Goal: Use online tool/utility: Utilize a website feature to perform a specific function

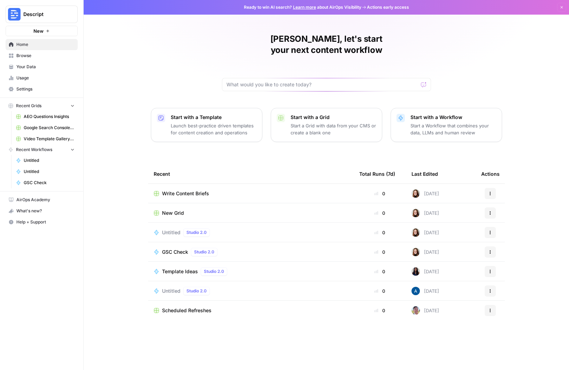
click at [30, 65] on span "Your Data" at bounding box center [45, 67] width 58 height 6
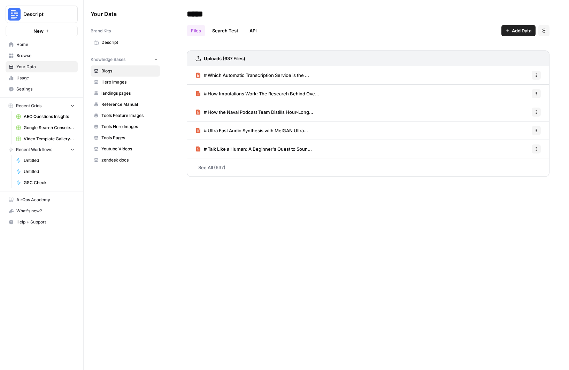
click at [19, 46] on span "Home" at bounding box center [45, 44] width 58 height 6
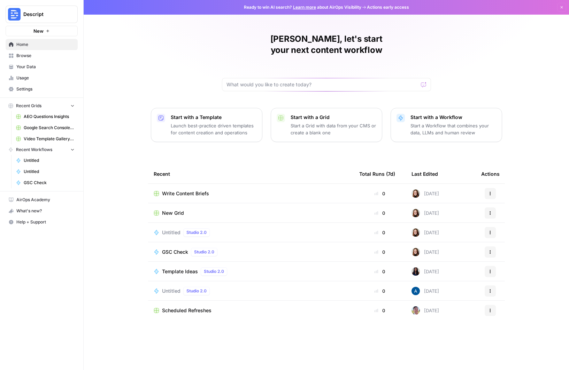
click at [44, 117] on span "AEO Questions Insights" at bounding box center [49, 117] width 51 height 6
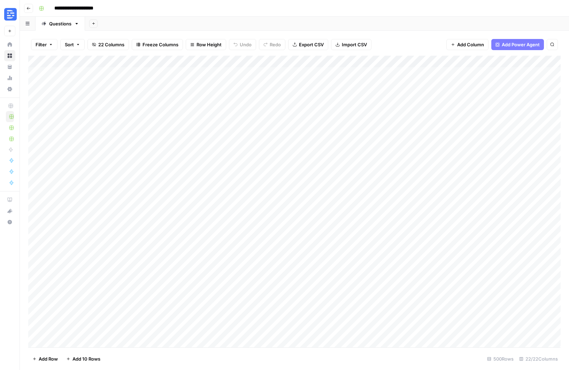
click at [29, 9] on icon "button" at bounding box center [28, 8] width 4 height 4
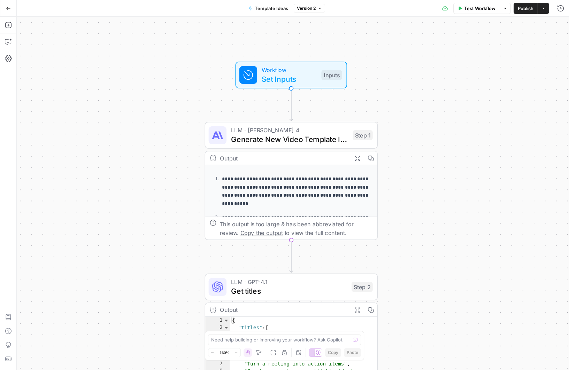
click at [302, 76] on span "Set Inputs" at bounding box center [289, 79] width 55 height 11
click at [465, 82] on List "Existing Template List" at bounding box center [503, 83] width 111 height 7
click at [284, 141] on span "Generate New Video Template Ideas" at bounding box center [289, 139] width 117 height 11
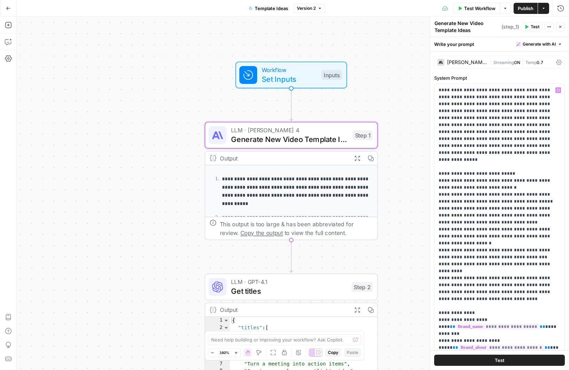
scroll to position [35, 0]
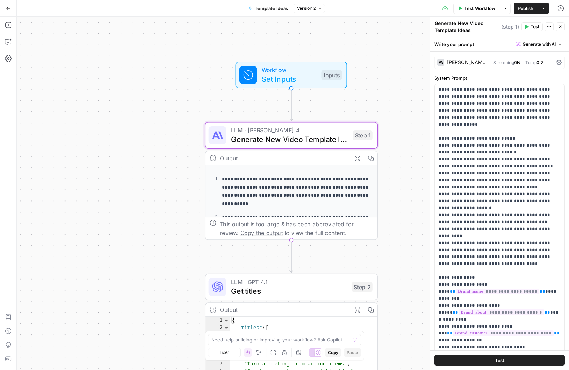
click at [293, 287] on span "Get titles" at bounding box center [289, 291] width 116 height 11
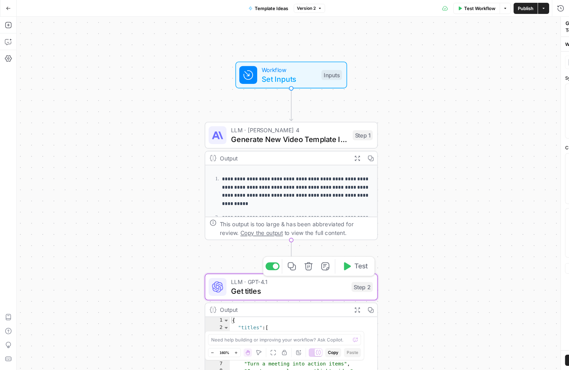
type textarea "Get titles"
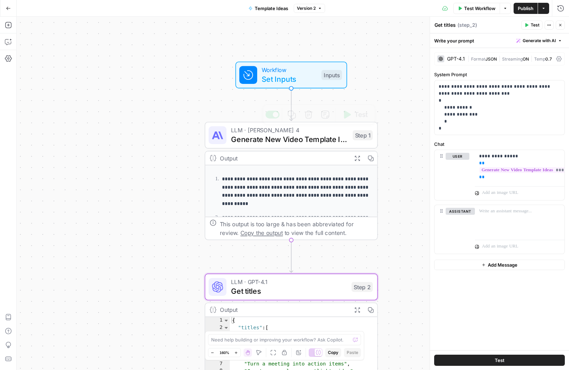
click at [256, 199] on p "**********" at bounding box center [296, 192] width 149 height 33
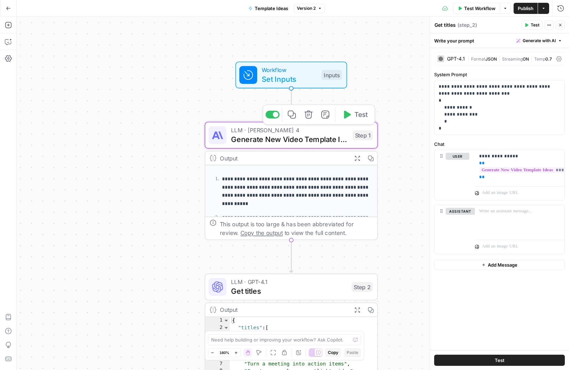
click at [264, 139] on span "Generate New Video Template Ideas" at bounding box center [289, 139] width 117 height 11
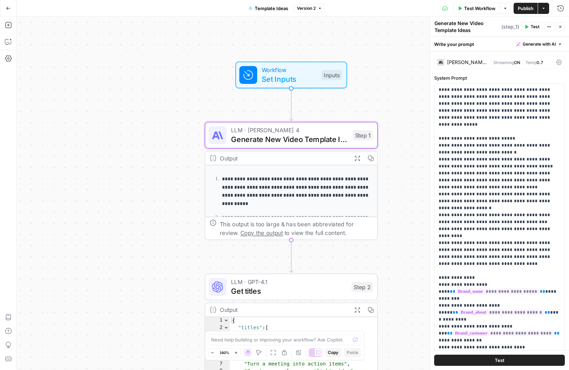
drag, startPoint x: 257, startPoint y: 178, endPoint x: 229, endPoint y: 178, distance: 27.5
click at [256, 178] on p "**********" at bounding box center [296, 192] width 149 height 33
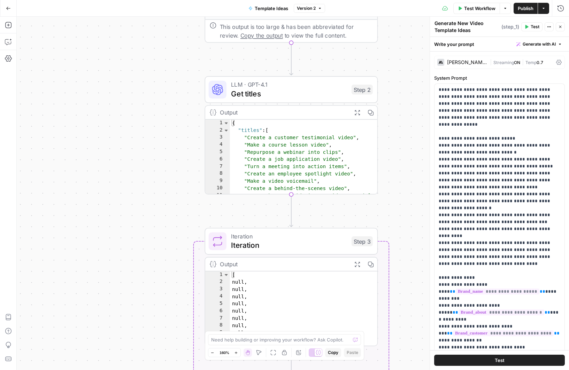
scroll to position [1, 0]
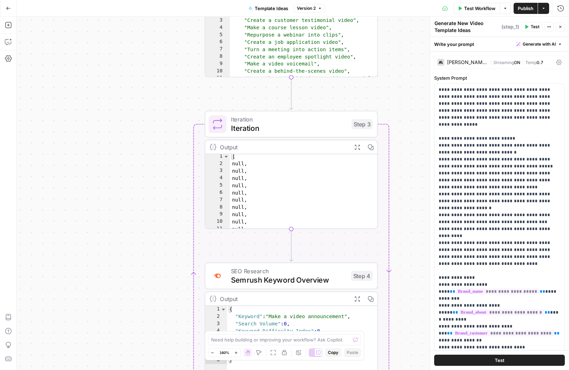
type textarea "*****"
click at [291, 187] on div "[ null , null , null , null , null , null , null , null , null , null , {" at bounding box center [304, 198] width 148 height 90
click at [278, 119] on span "Iteration" at bounding box center [289, 119] width 116 height 9
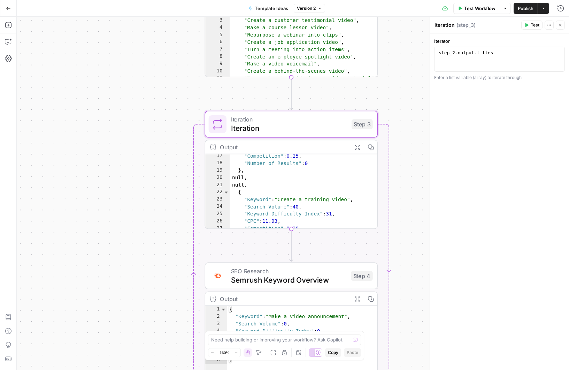
scroll to position [74, 0]
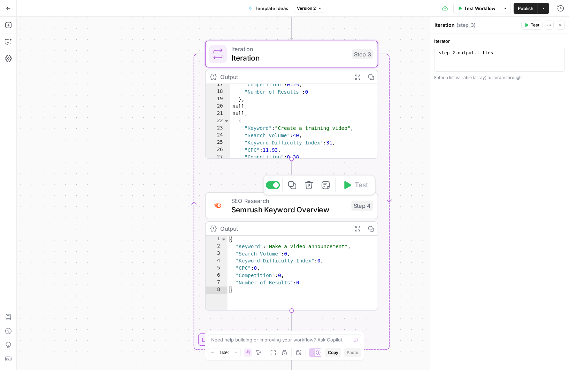
click at [266, 213] on span "Semrush Keyword Overview" at bounding box center [289, 209] width 116 height 11
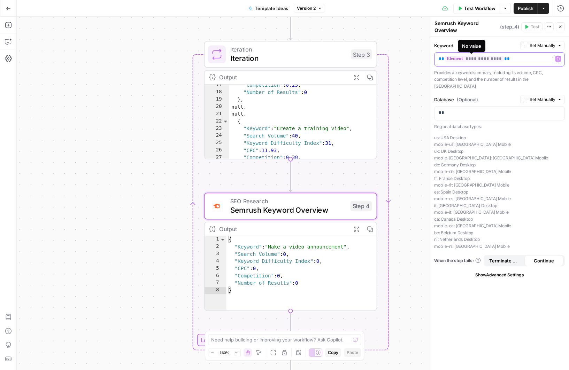
click at [455, 58] on span "**********" at bounding box center [474, 59] width 59 height 6
type textarea "**********"
click at [287, 247] on div "{ "Keyword" : "Make a video announcement" , "Search Volume" : 0 , "Keyword Diff…" at bounding box center [302, 282] width 151 height 90
click at [459, 6] on icon "button" at bounding box center [460, 8] width 4 height 4
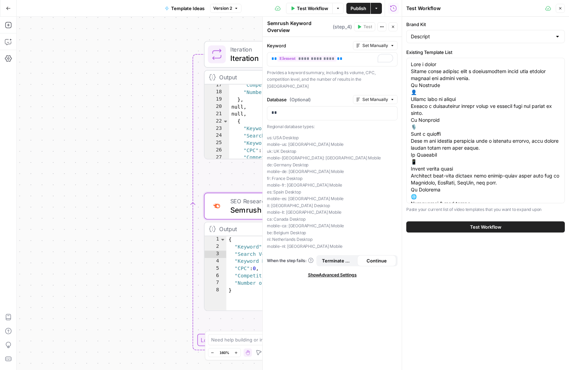
click at [193, 173] on div "**********" at bounding box center [209, 194] width 385 height 354
click at [559, 10] on icon "button" at bounding box center [560, 8] width 4 height 4
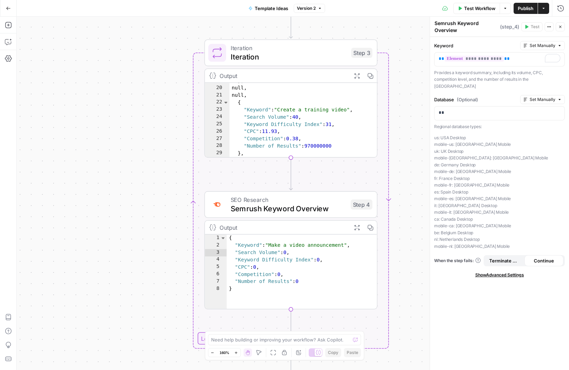
scroll to position [125, 0]
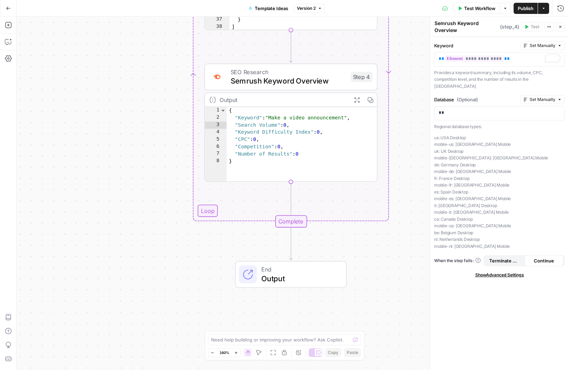
click at [275, 278] on span "Output" at bounding box center [299, 278] width 76 height 11
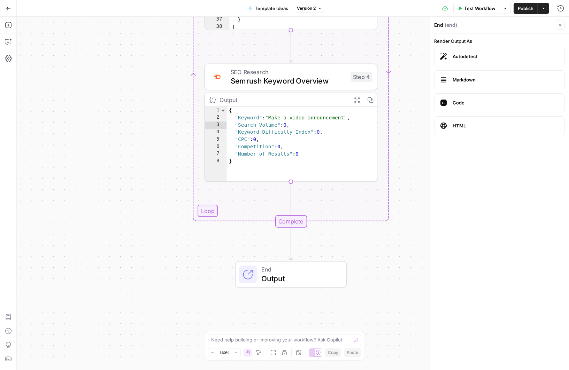
click at [462, 10] on button "Test Workflow" at bounding box center [476, 8] width 47 height 11
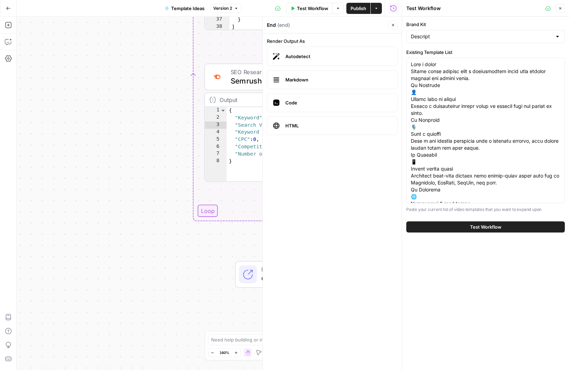
click at [492, 227] on span "Test Workflow" at bounding box center [485, 227] width 31 height 7
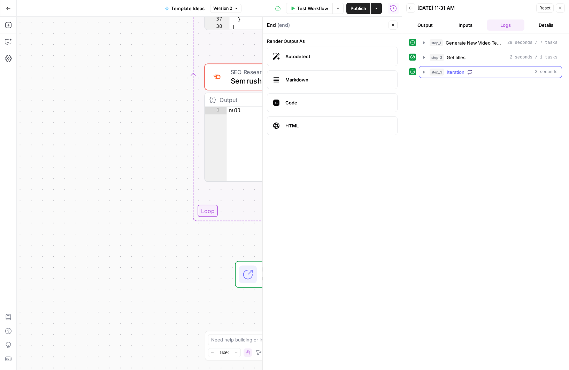
click at [466, 70] on div "step_3 Iteration 3 seconds" at bounding box center [494, 72] width 128 height 7
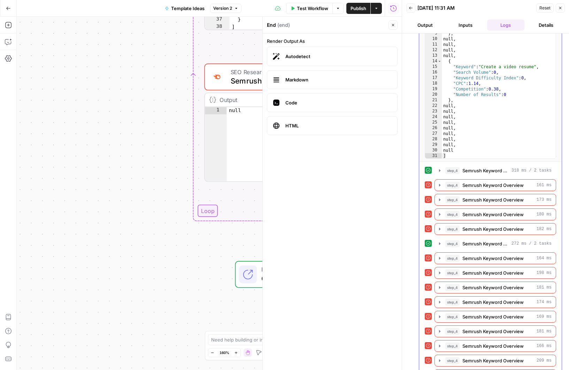
scroll to position [108, 0]
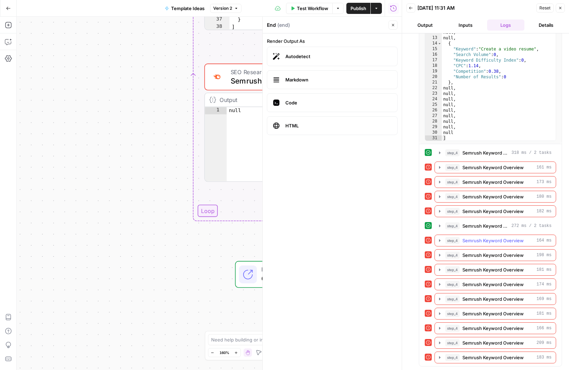
click at [440, 241] on icon "button" at bounding box center [440, 241] width 6 height 6
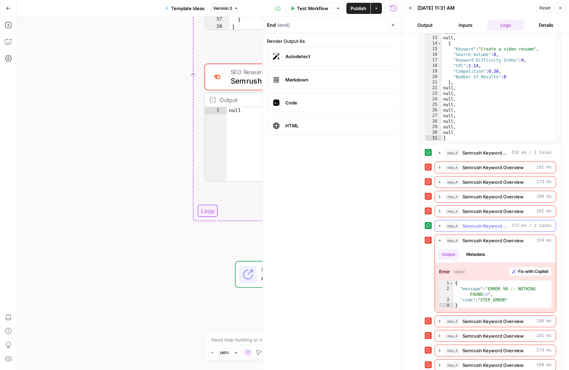
click at [441, 227] on icon "button" at bounding box center [440, 226] width 6 height 6
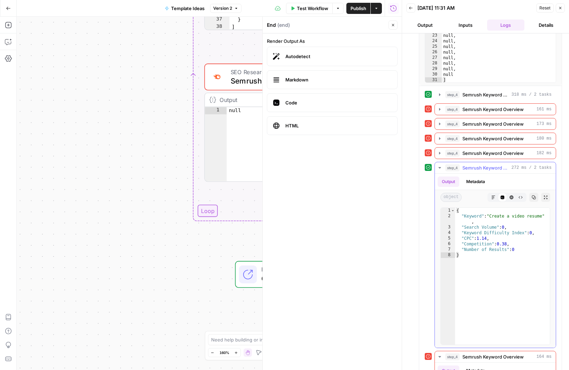
scroll to position [168, 0]
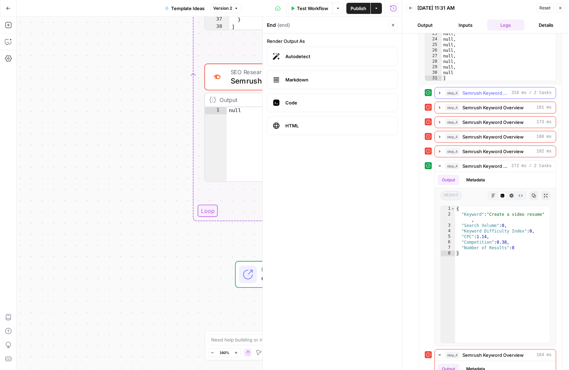
click at [439, 93] on icon "button" at bounding box center [439, 93] width 1 height 2
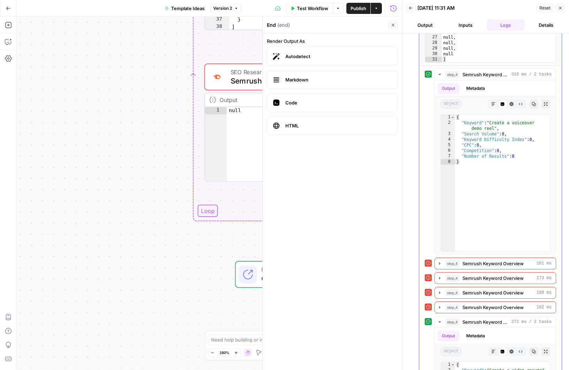
scroll to position [190, 0]
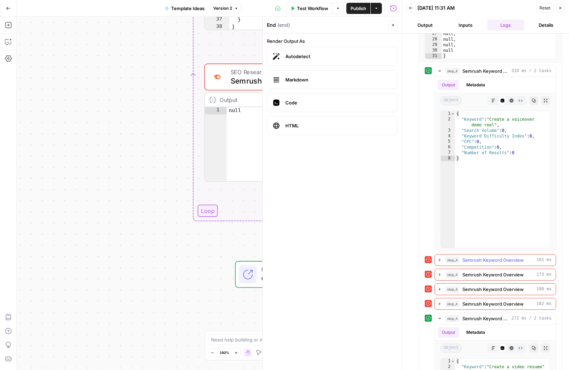
click at [440, 258] on icon "button" at bounding box center [440, 261] width 6 height 6
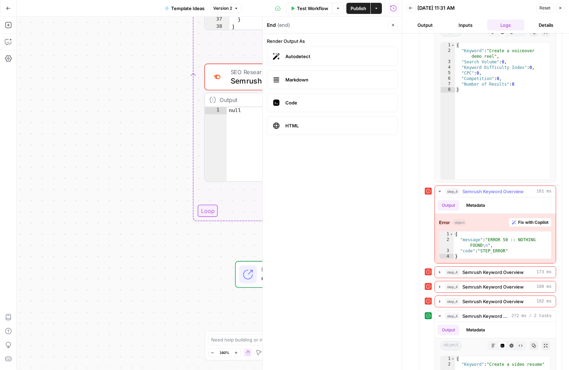
scroll to position [261, 0]
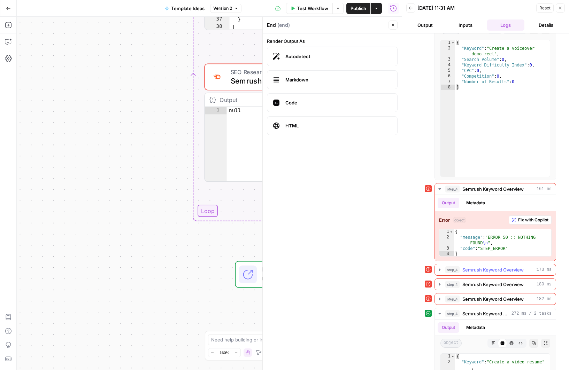
click at [438, 271] on icon "button" at bounding box center [440, 270] width 6 height 6
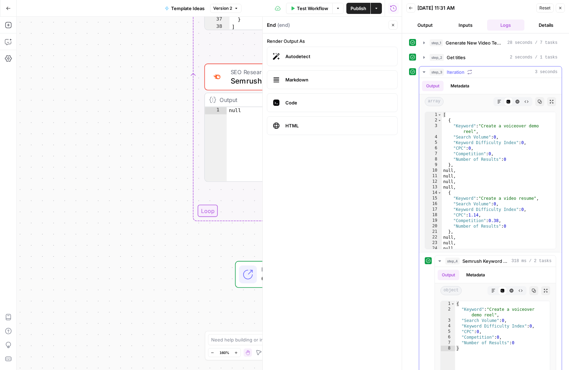
scroll to position [0, 0]
click at [84, 188] on div "**********" at bounding box center [209, 194] width 385 height 354
click at [396, 25] on button "Close" at bounding box center [393, 25] width 9 height 9
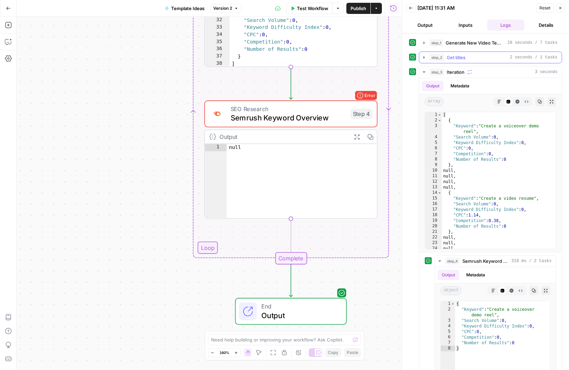
click at [450, 54] on span "Get titles" at bounding box center [456, 57] width 19 height 7
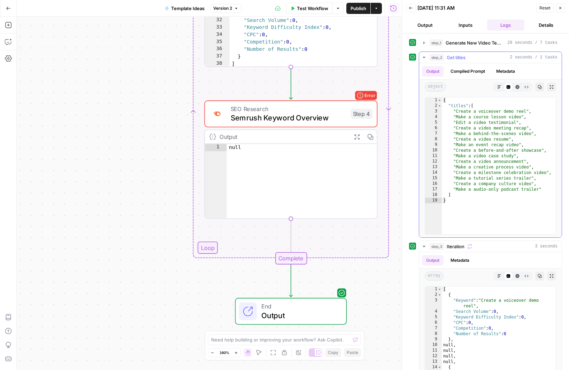
scroll to position [93, 0]
click at [8, 6] on icon "button" at bounding box center [8, 8] width 5 height 5
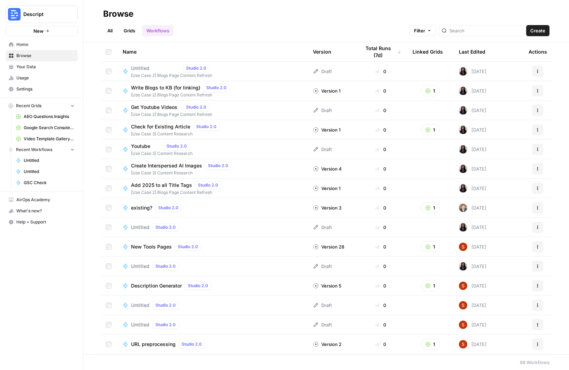
click at [150, 252] on td "New Tools Pages Studio 2.0" at bounding box center [212, 246] width 190 height 19
click at [126, 248] on icon at bounding box center [126, 247] width 6 height 6
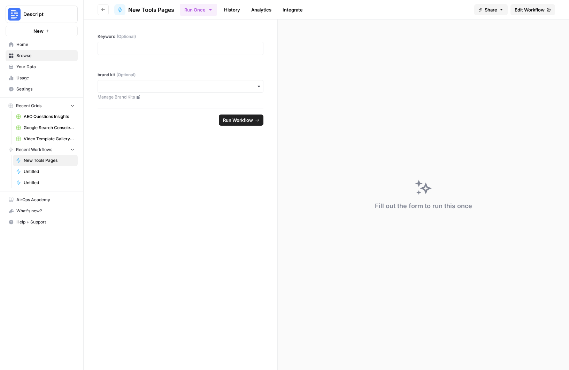
click at [235, 8] on link "History" at bounding box center [232, 9] width 24 height 11
